Goal: Transaction & Acquisition: Purchase product/service

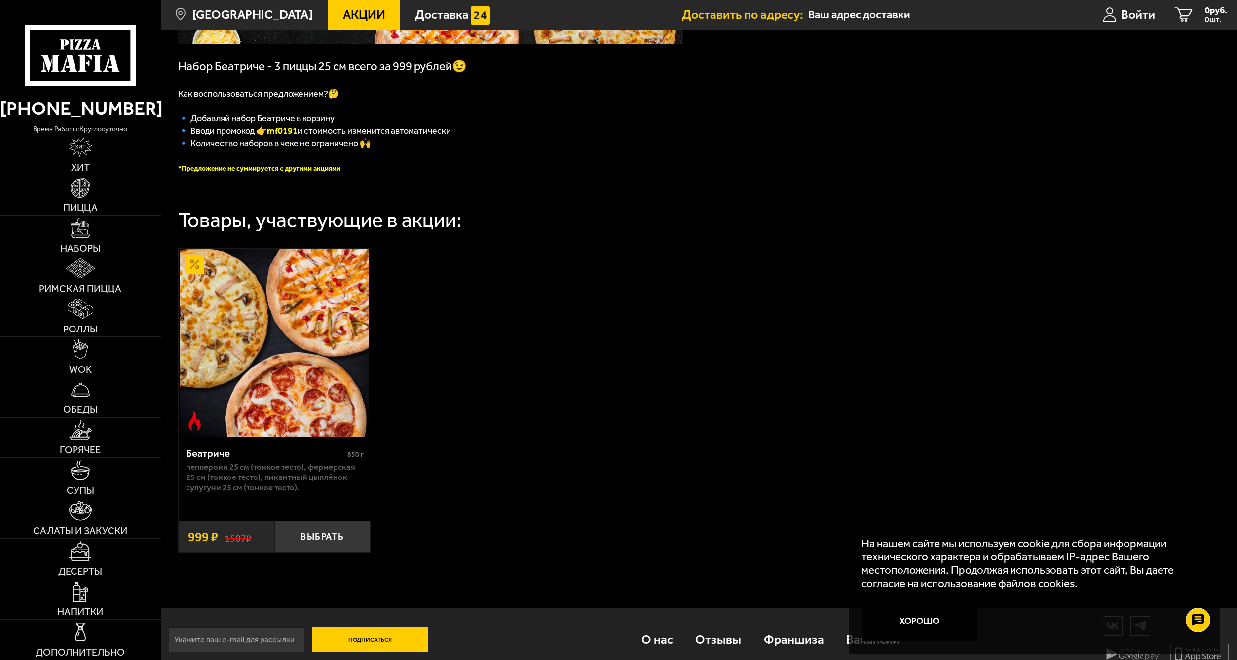
scroll to position [225, 0]
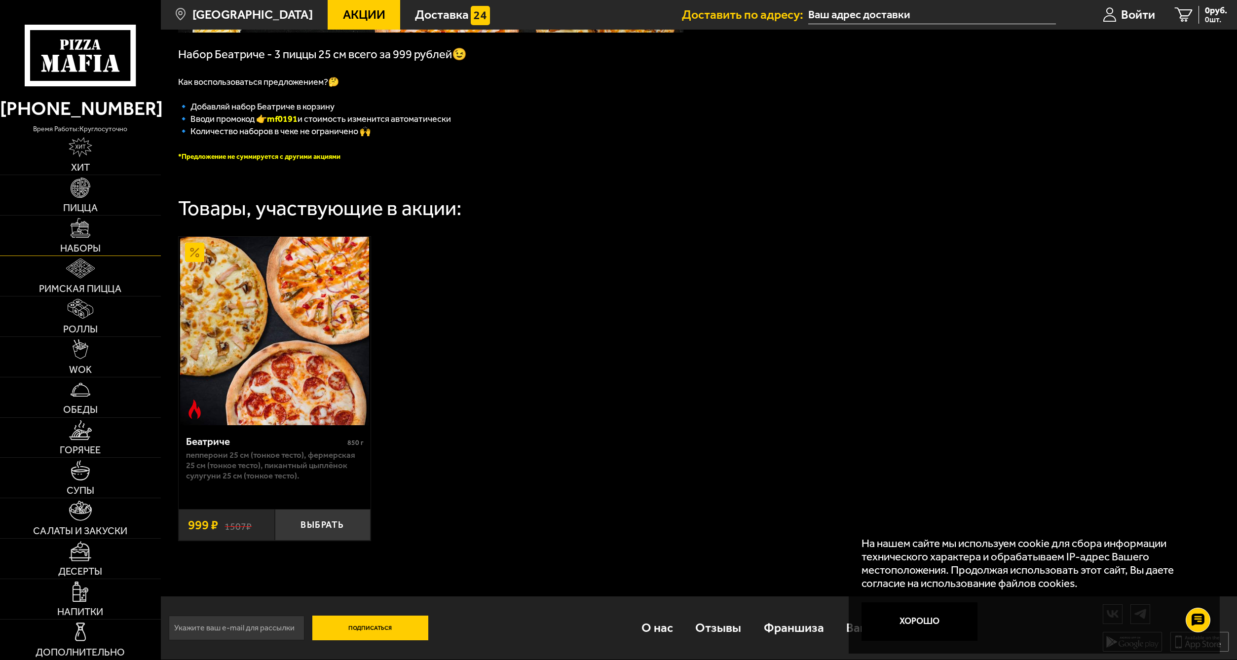
click at [88, 235] on img at bounding box center [81, 228] width 20 height 20
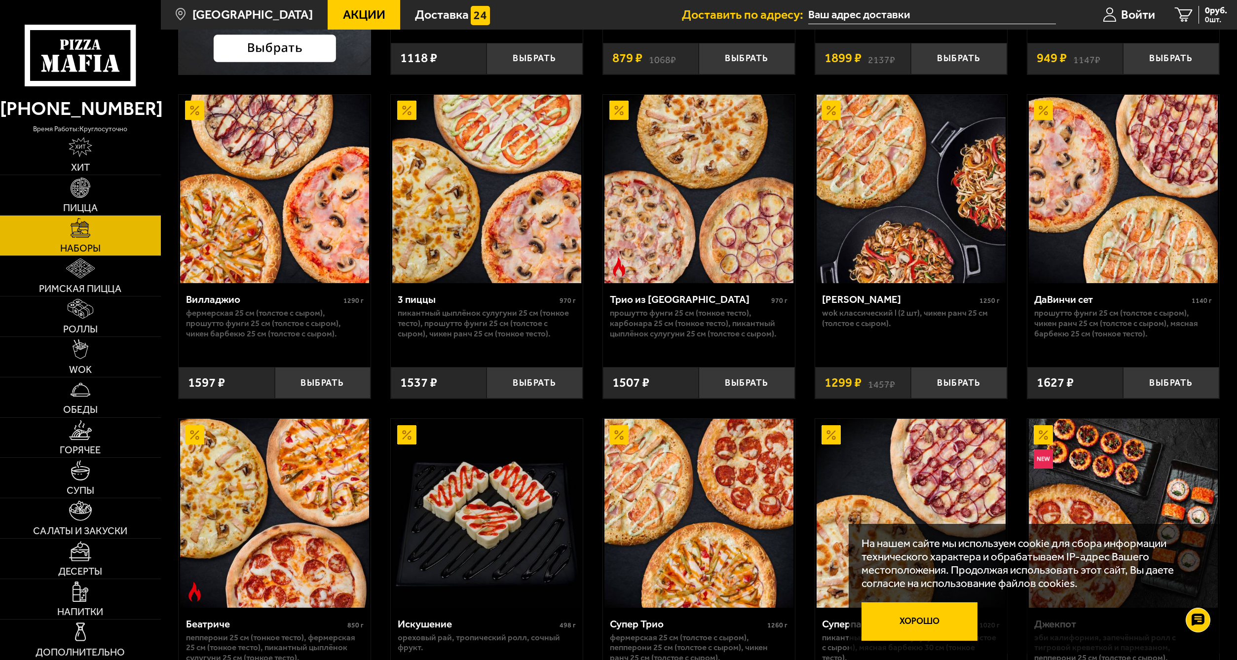
click at [889, 626] on button "Хорошо" at bounding box center [920, 622] width 116 height 39
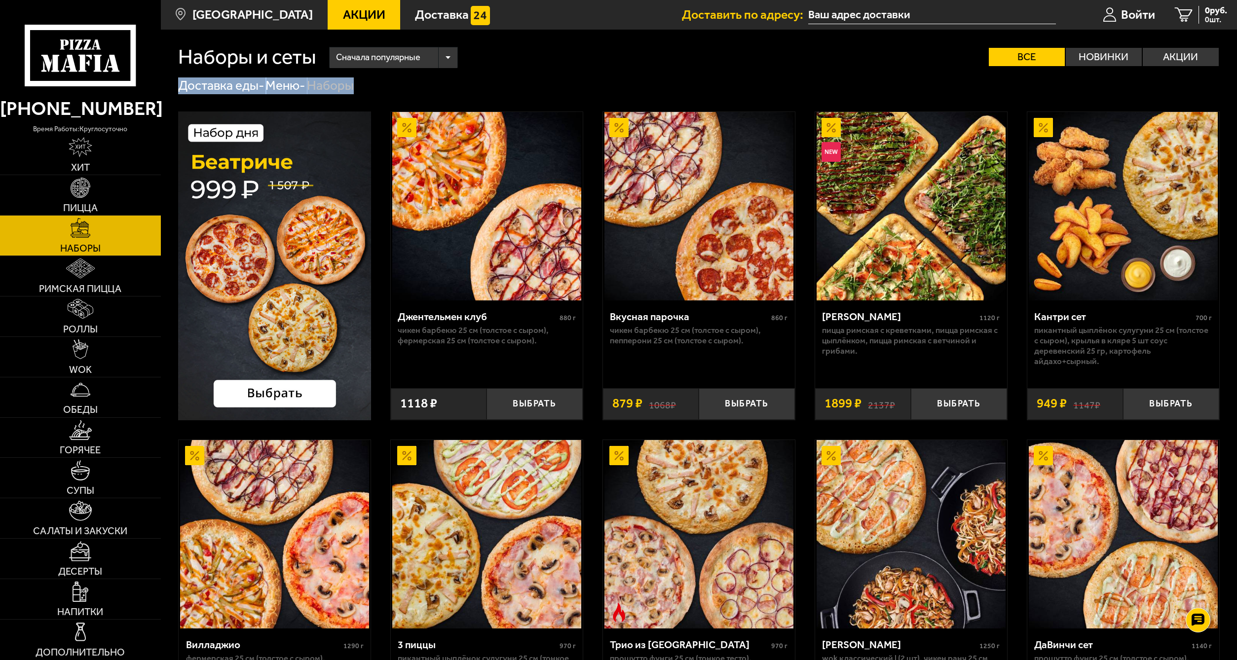
drag, startPoint x: 370, startPoint y: 90, endPoint x: 180, endPoint y: 84, distance: 189.6
click at [180, 84] on div "Доставка еды - Меню - Наборы" at bounding box center [699, 85] width 1042 height 17
click at [176, 82] on div "Доставка еды - Меню - Наборы" at bounding box center [699, 85] width 1077 height 17
drag, startPoint x: 175, startPoint y: 83, endPoint x: 364, endPoint y: 84, distance: 189.5
click at [364, 84] on div "Доставка еды - Меню - Наборы" at bounding box center [699, 85] width 1077 height 17
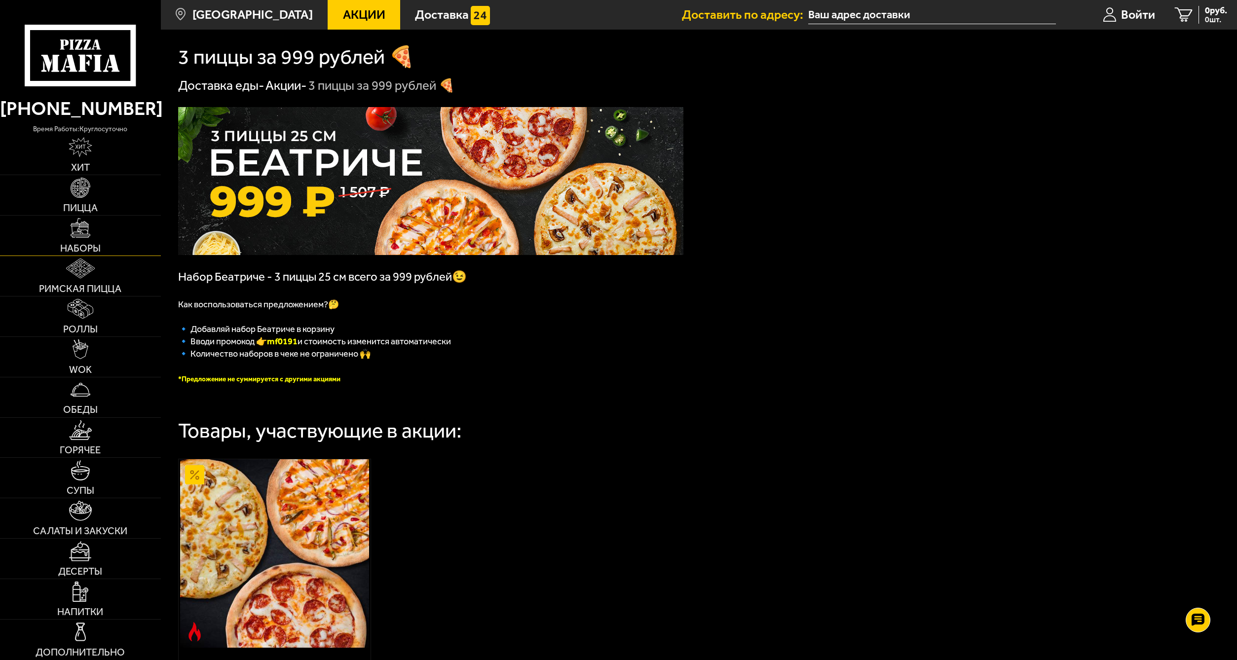
click at [98, 240] on link "Наборы" at bounding box center [80, 236] width 161 height 40
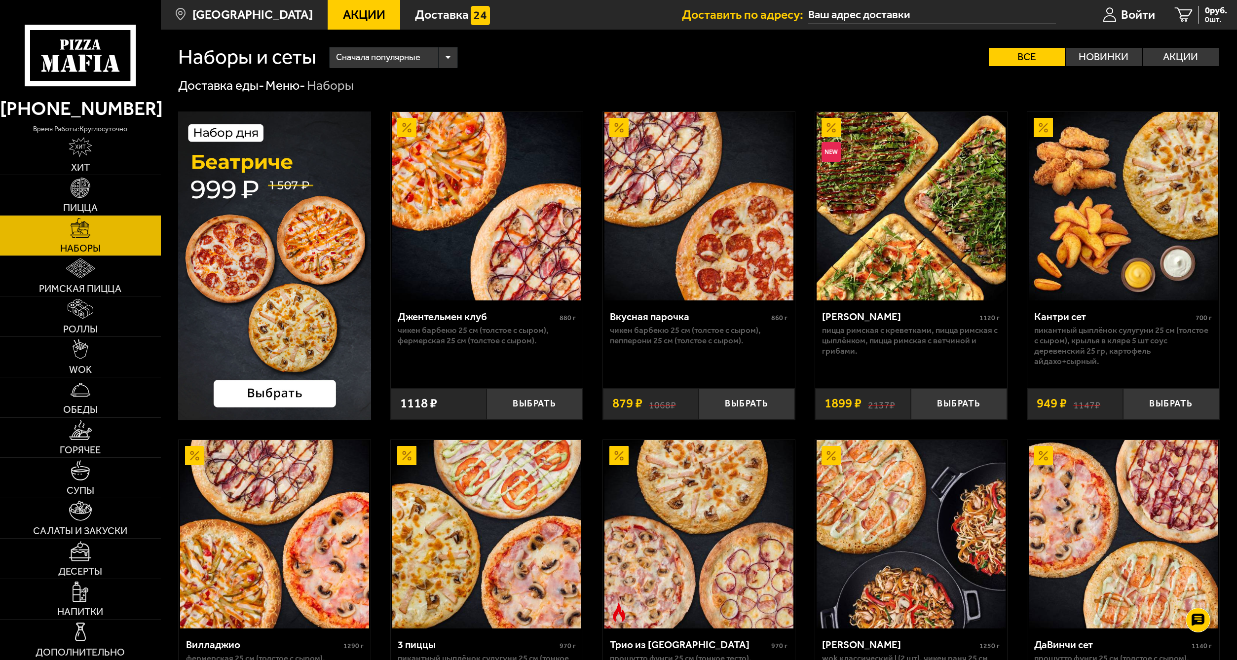
click at [304, 252] on img at bounding box center [274, 266] width 193 height 309
